Goal: Information Seeking & Learning: Learn about a topic

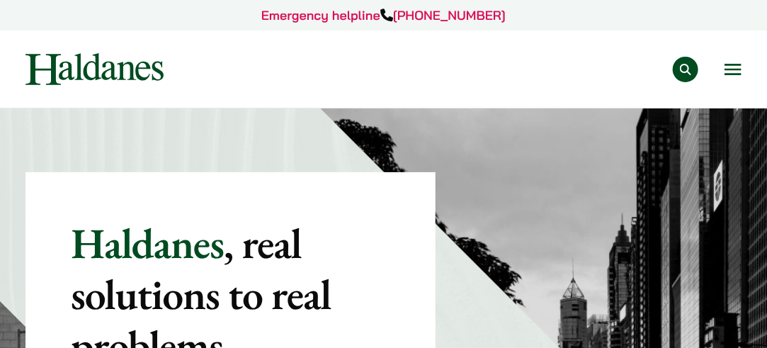
click at [736, 68] on button "Open menu" at bounding box center [733, 69] width 17 height 11
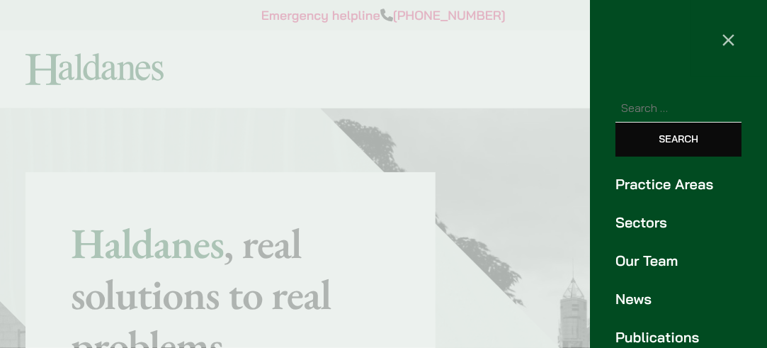
scroll to position [172, 0]
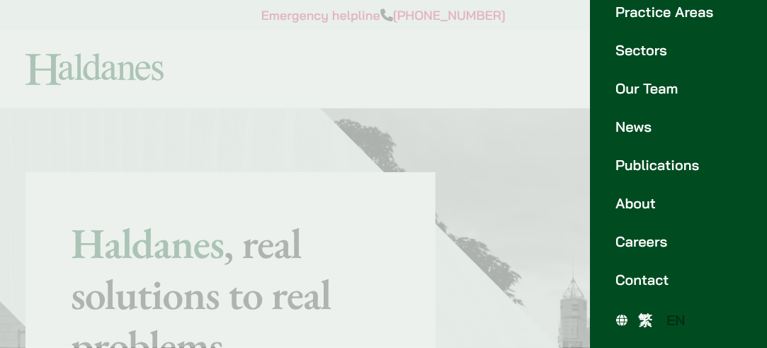
click at [658, 238] on link "Careers" at bounding box center [679, 241] width 126 height 21
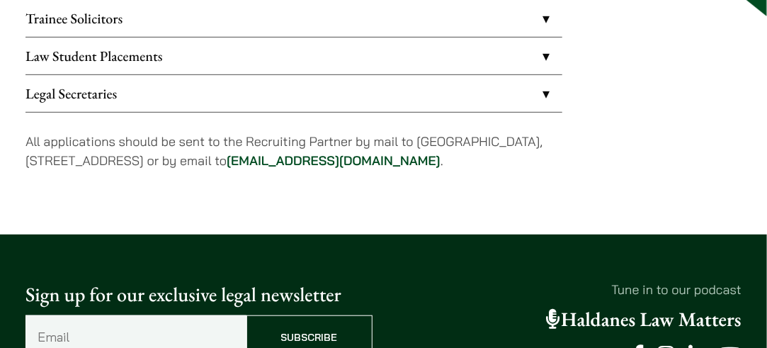
scroll to position [126, 0]
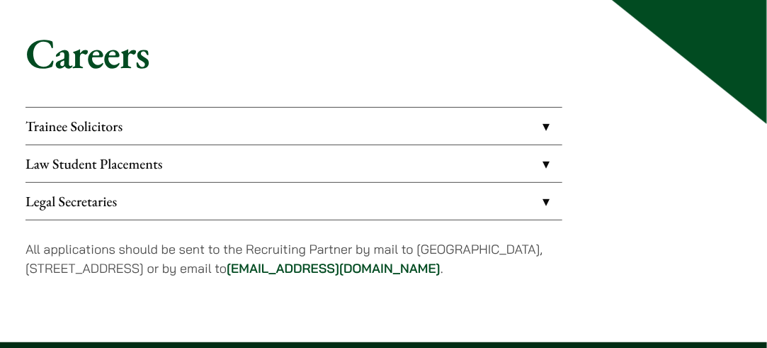
click at [509, 164] on link "Law Student Placements" at bounding box center [294, 163] width 537 height 37
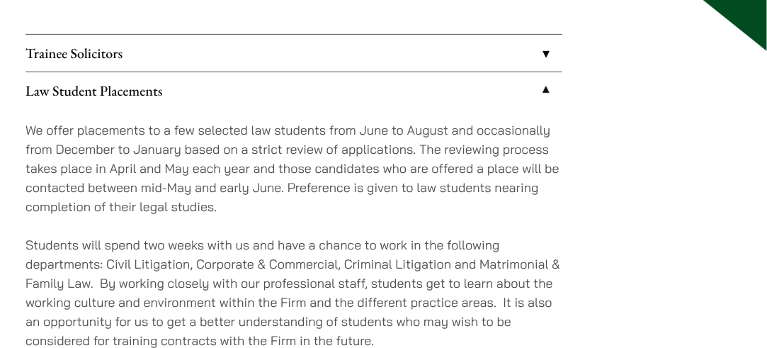
scroll to position [193, 0]
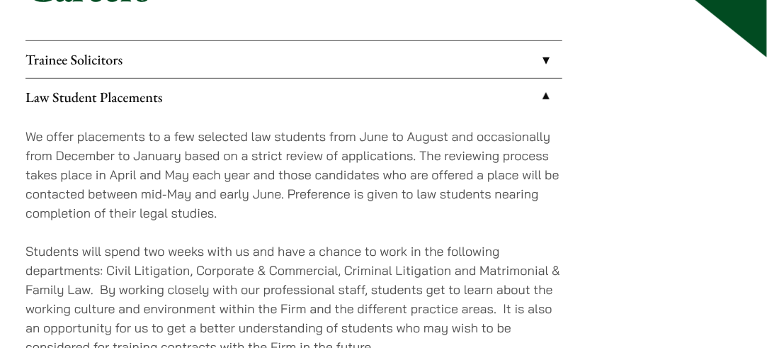
click at [525, 50] on link "Trainee Solicitors" at bounding box center [294, 59] width 537 height 37
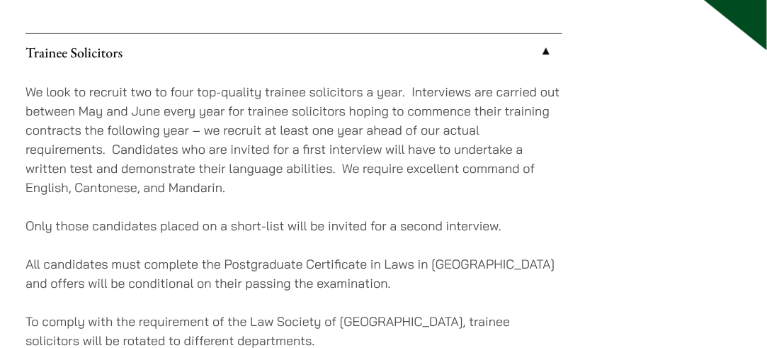
scroll to position [235, 0]
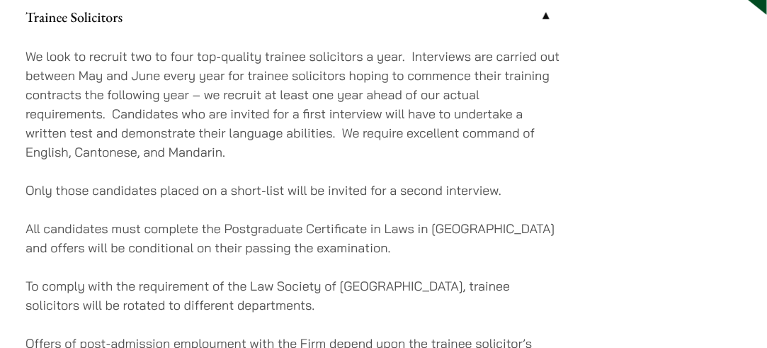
click at [480, 143] on p "We look to recruit two to four top-quality trainee solicitors a year. Interview…" at bounding box center [294, 104] width 537 height 115
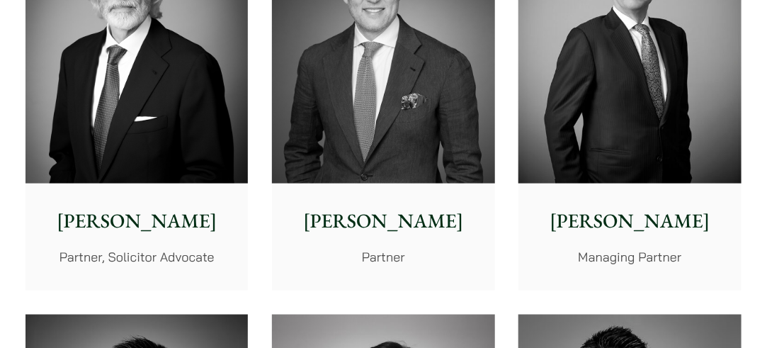
scroll to position [514, 0]
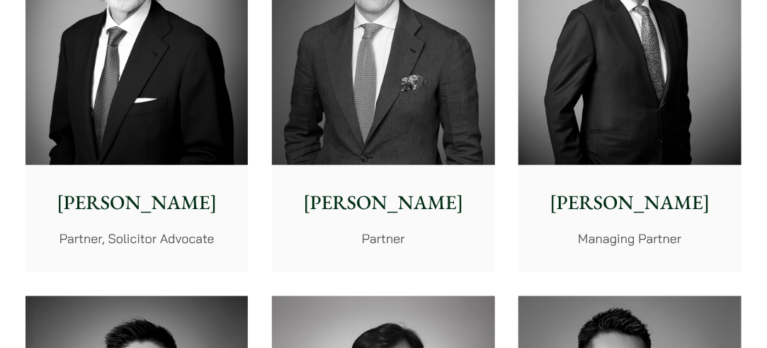
click at [205, 210] on p "[PERSON_NAME]" at bounding box center [137, 203] width 200 height 30
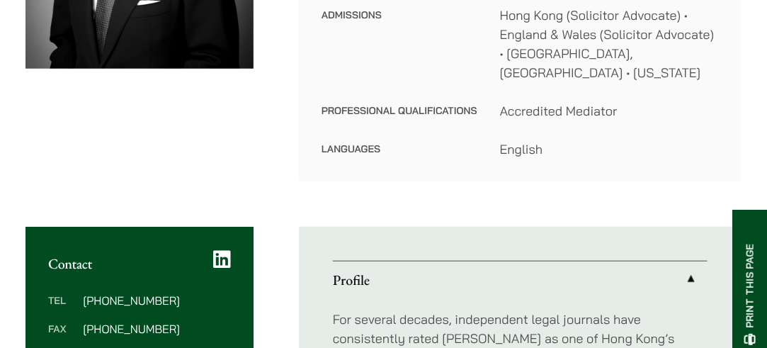
scroll to position [369, 0]
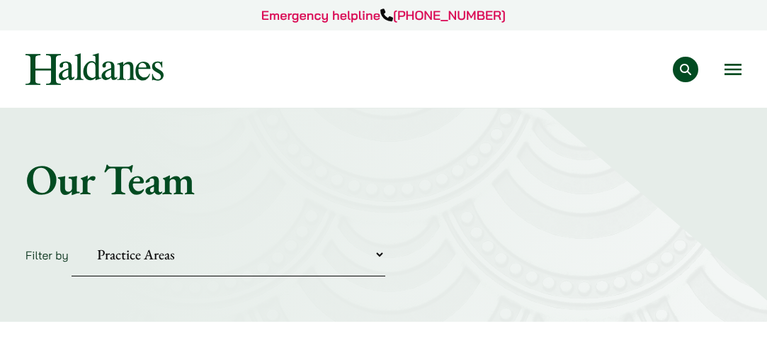
scroll to position [514, 0]
